Goal: Task Accomplishment & Management: Use online tool/utility

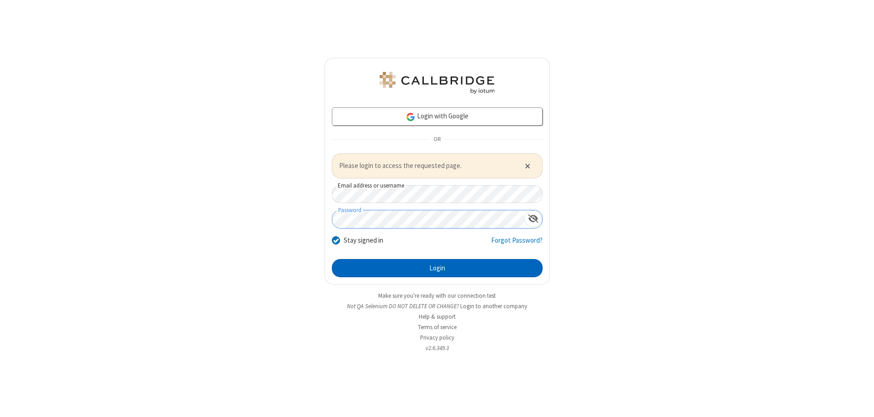
click at [437, 268] on button "Login" at bounding box center [437, 268] width 211 height 18
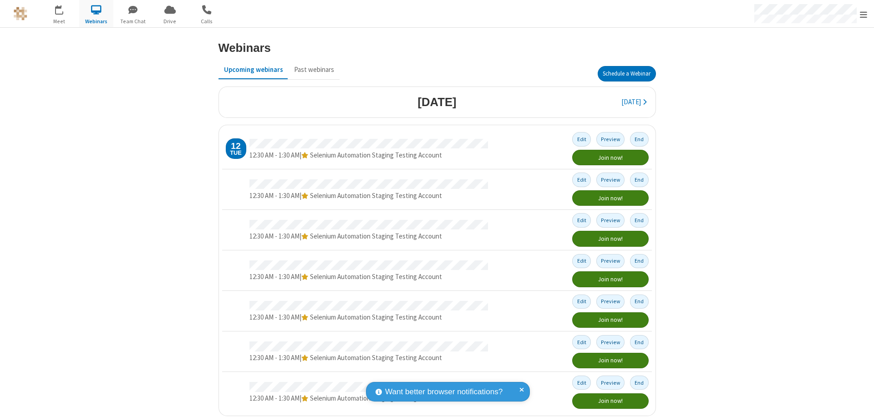
click at [623, 74] on button "Schedule a Webinar" at bounding box center [627, 73] width 58 height 15
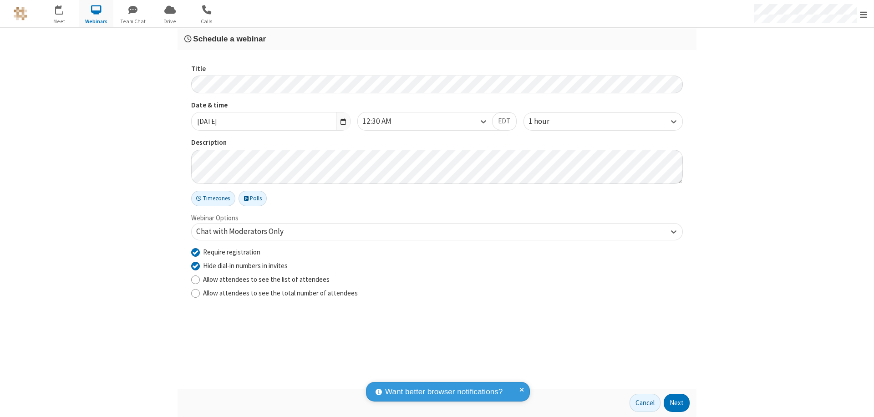
click at [195, 252] on input "Require registration" at bounding box center [195, 252] width 9 height 10
checkbox input "false"
click at [677, 403] on button "Next" at bounding box center [677, 403] width 26 height 18
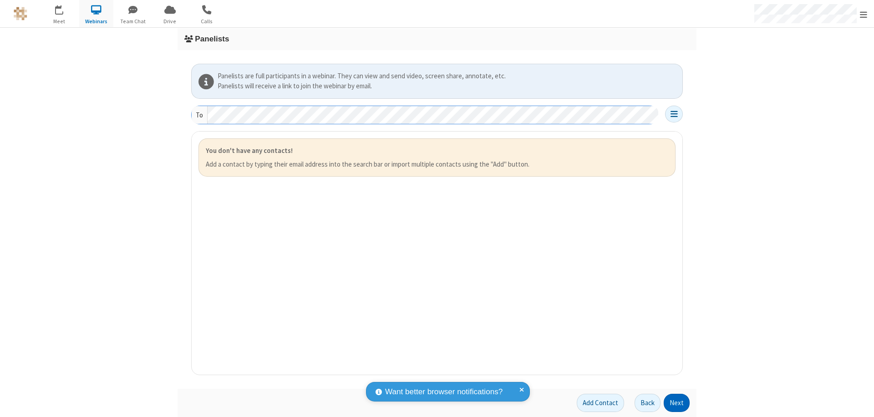
click at [677, 403] on button "Next" at bounding box center [677, 403] width 26 height 18
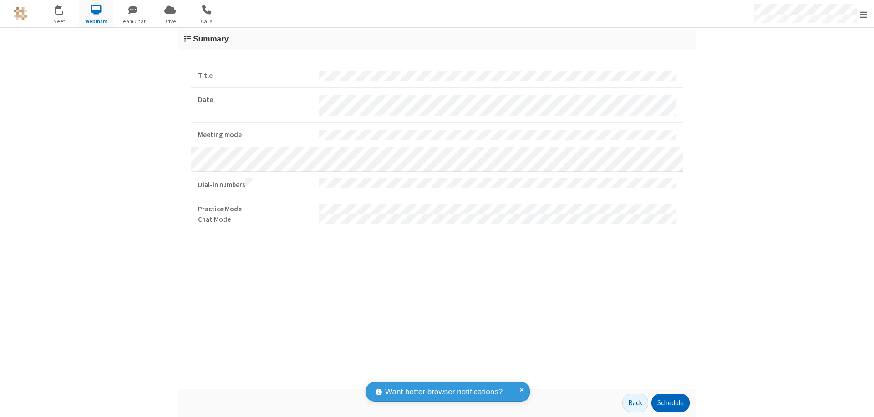
click at [670, 403] on button "Schedule" at bounding box center [671, 403] width 38 height 18
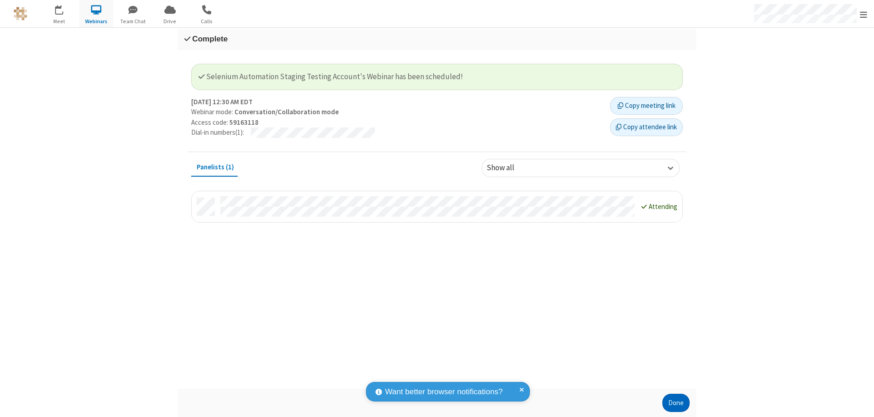
click at [676, 403] on button "Done" at bounding box center [676, 403] width 27 height 18
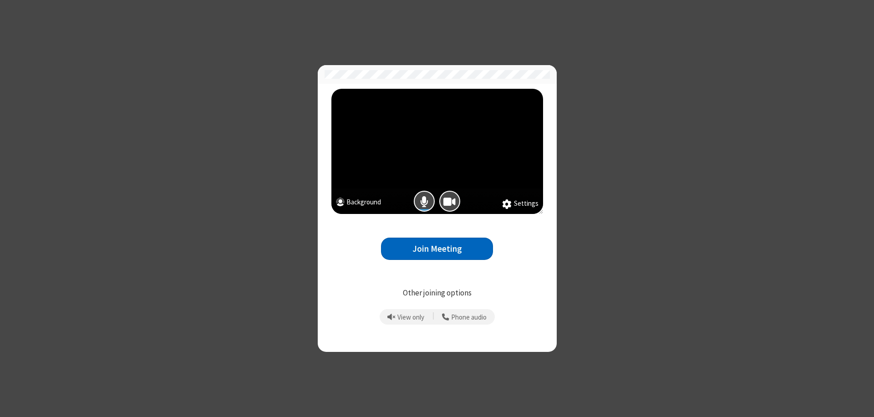
click at [437, 249] on button "Join Meeting" at bounding box center [437, 249] width 112 height 22
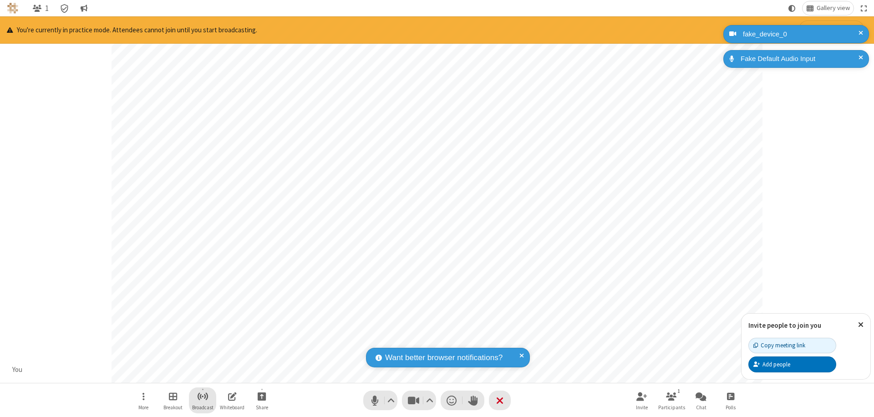
click at [202, 396] on span "Start broadcast" at bounding box center [202, 396] width 11 height 11
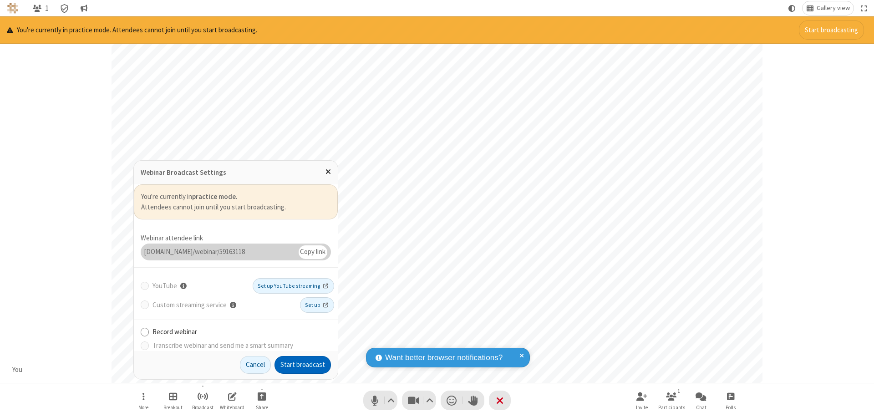
click at [303, 365] on button "Start broadcast" at bounding box center [303, 365] width 56 height 18
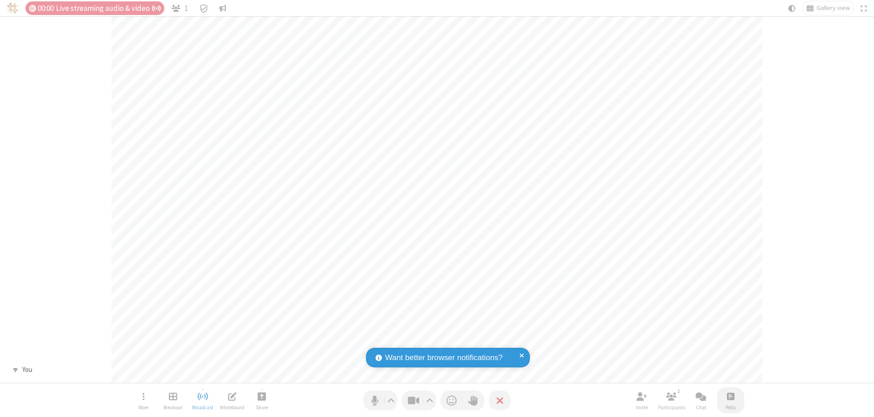
click at [731, 396] on span "Open poll" at bounding box center [730, 396] width 7 height 11
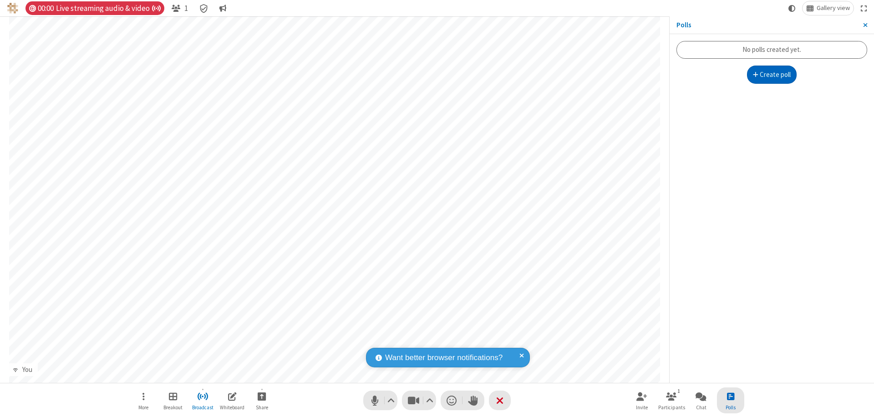
click at [772, 75] on button "Create poll" at bounding box center [772, 75] width 50 height 18
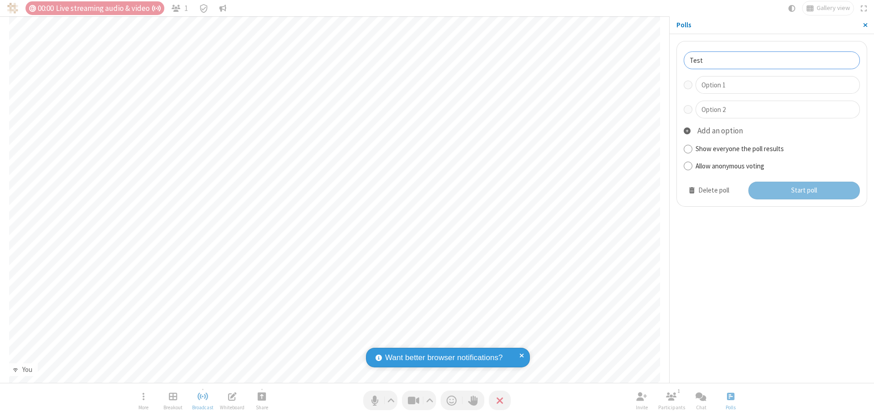
type input "Test"
type input "Yes"
type input "No"
click at [804, 190] on button "Start poll" at bounding box center [805, 191] width 112 height 18
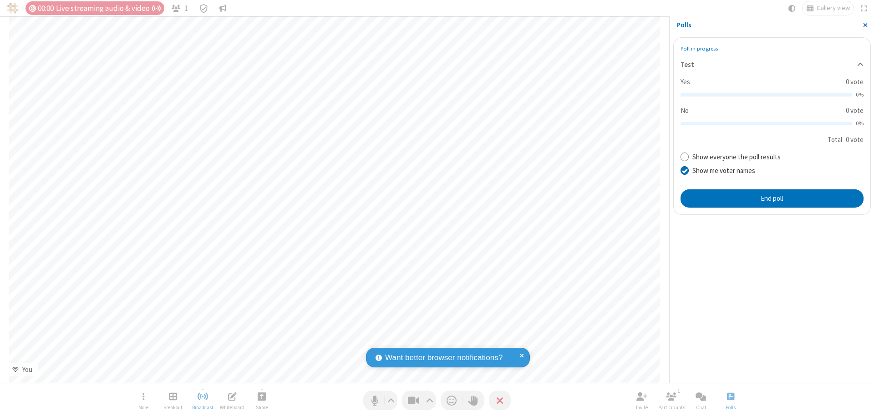
click at [865, 25] on span "Close sidebar" at bounding box center [866, 24] width 5 height 7
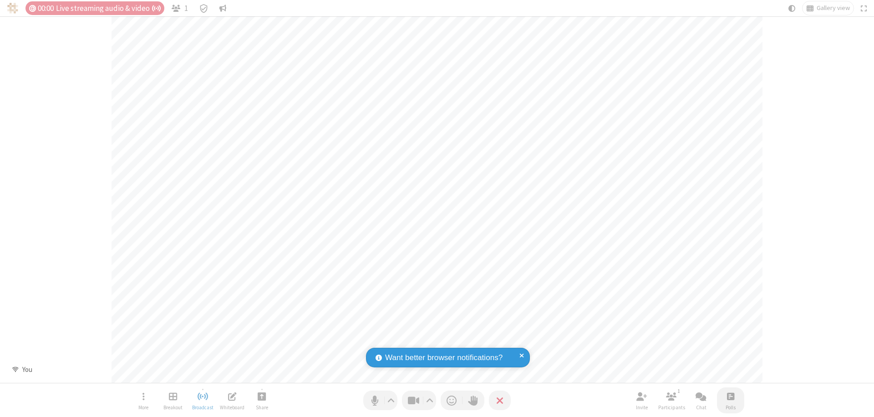
click at [731, 396] on span "Open poll" at bounding box center [730, 396] width 7 height 11
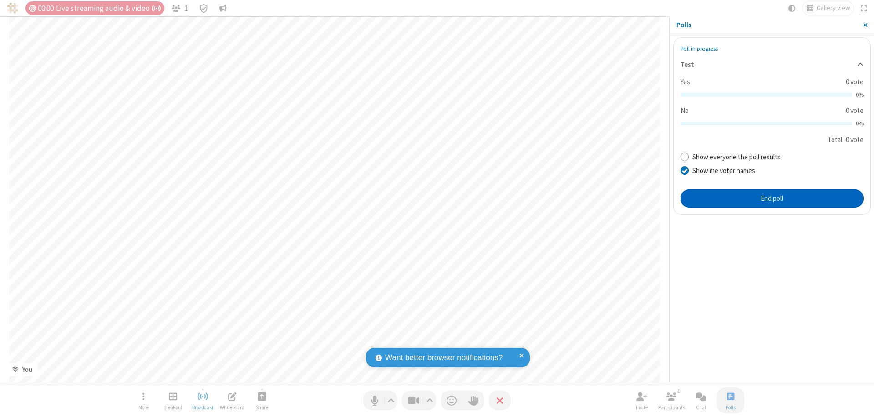
click at [772, 198] on button "End poll" at bounding box center [772, 198] width 183 height 18
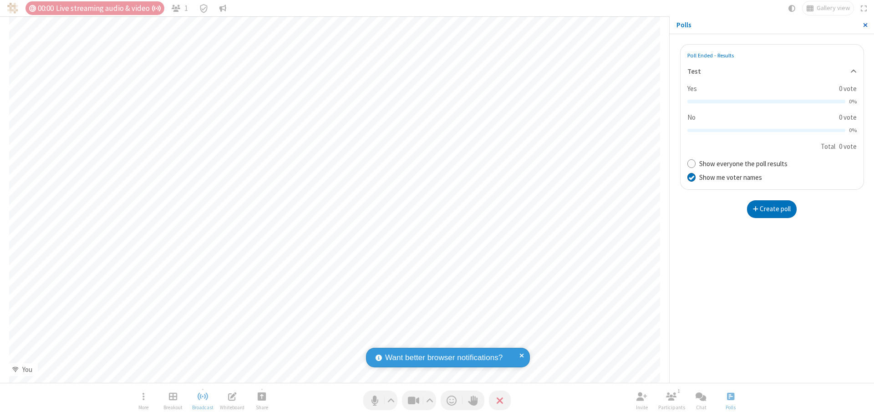
click at [865, 25] on span "Close sidebar" at bounding box center [866, 24] width 5 height 7
click at [731, 396] on span "Open poll" at bounding box center [730, 396] width 7 height 11
